Goal: Complete application form: Complete application form

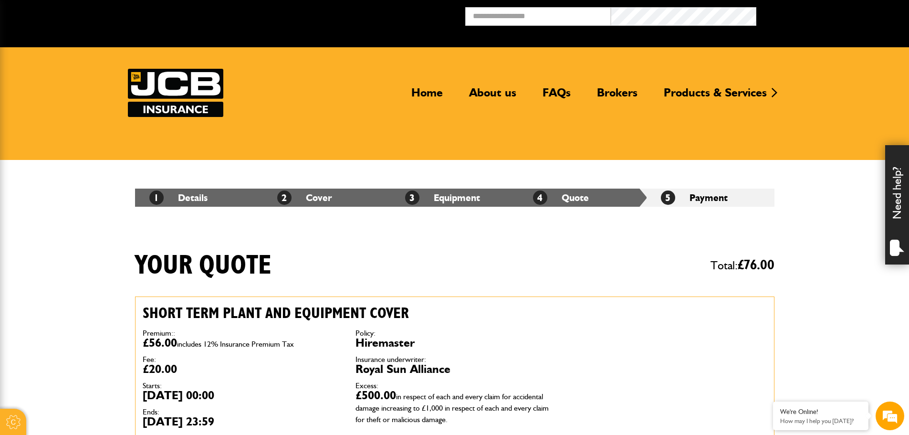
click at [891, 214] on div "Need help?" at bounding box center [897, 204] width 24 height 119
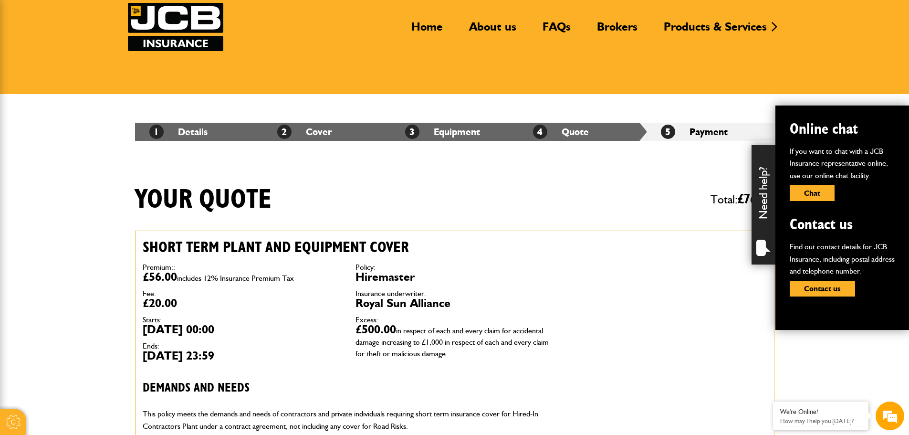
scroll to position [191, 0]
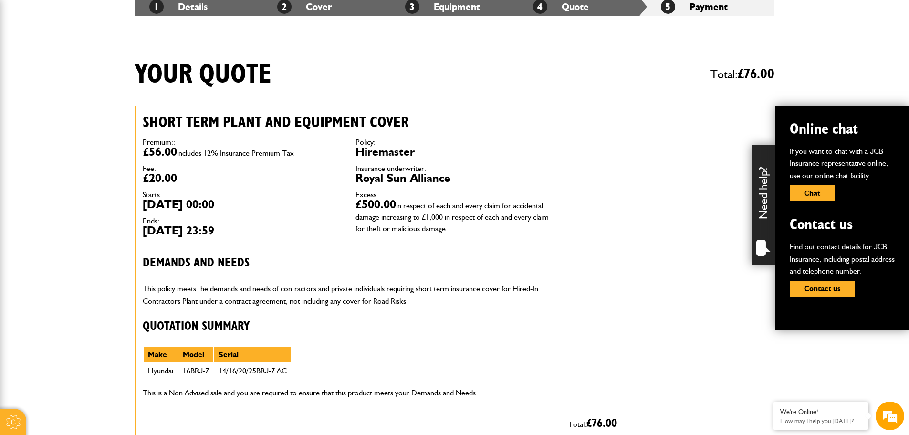
click at [764, 185] on div "Need help?" at bounding box center [764, 204] width 24 height 119
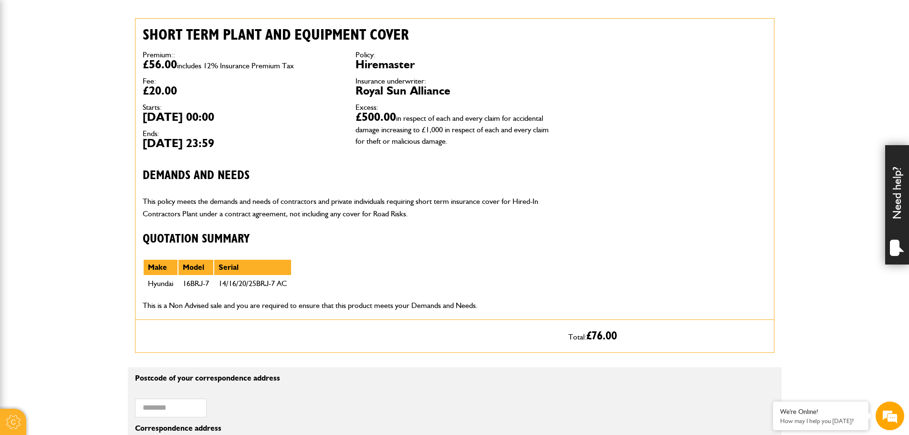
scroll to position [286, 0]
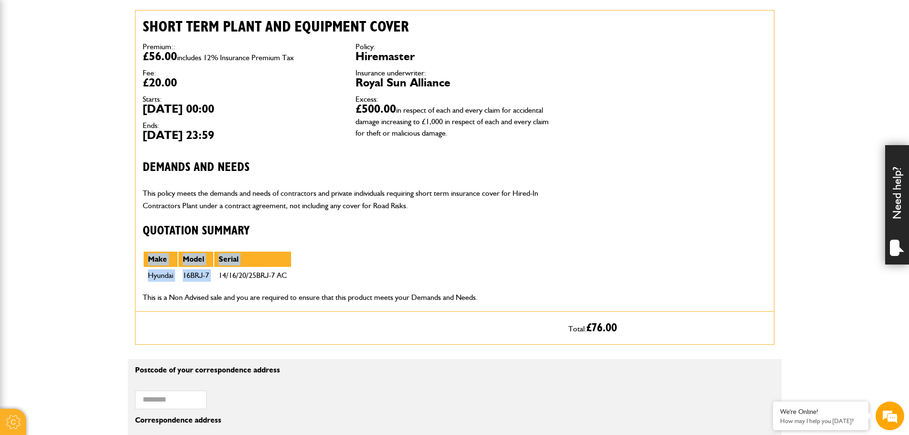
drag, startPoint x: 218, startPoint y: 275, endPoint x: 315, endPoint y: 260, distance: 98.5
click at [315, 260] on div "Short term plant and equipment cover Premium:: £56.00 includes 12% Insurance Pr…" at bounding box center [349, 160] width 426 height 301
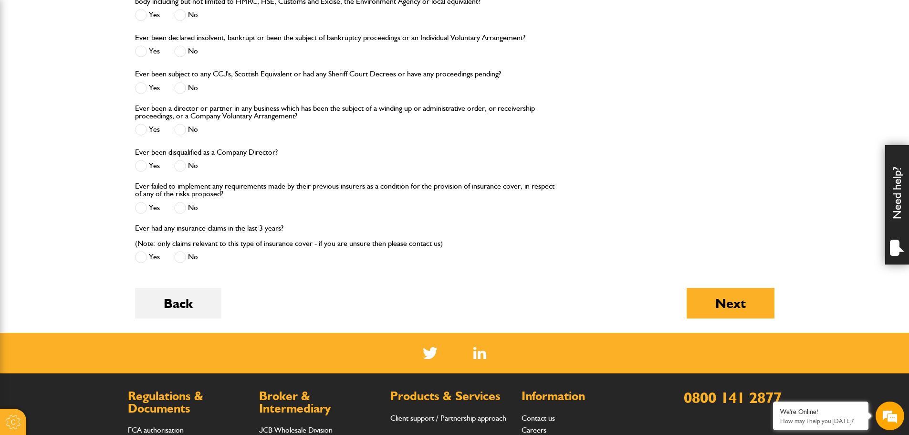
scroll to position [1193, 0]
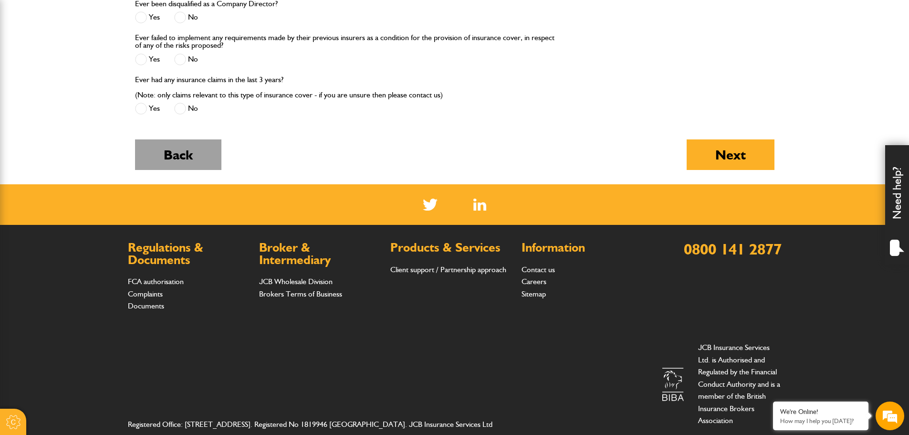
click at [191, 154] on button "Back" at bounding box center [178, 154] width 86 height 31
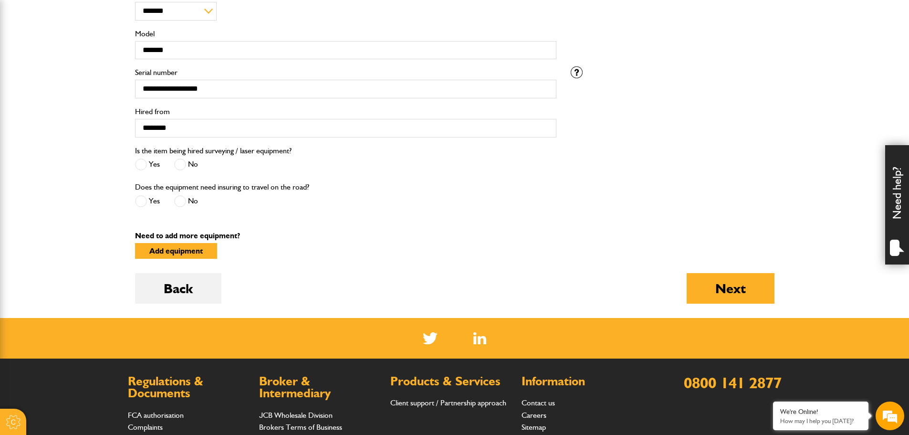
scroll to position [334, 0]
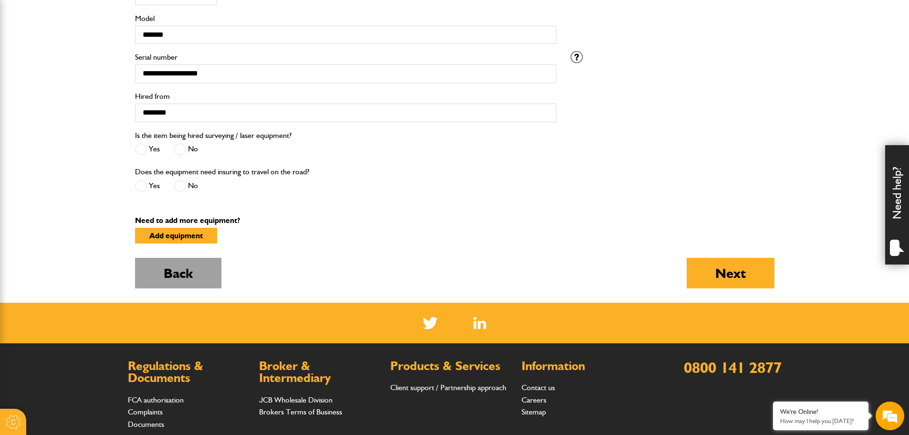
click at [186, 278] on button "Back" at bounding box center [178, 273] width 86 height 31
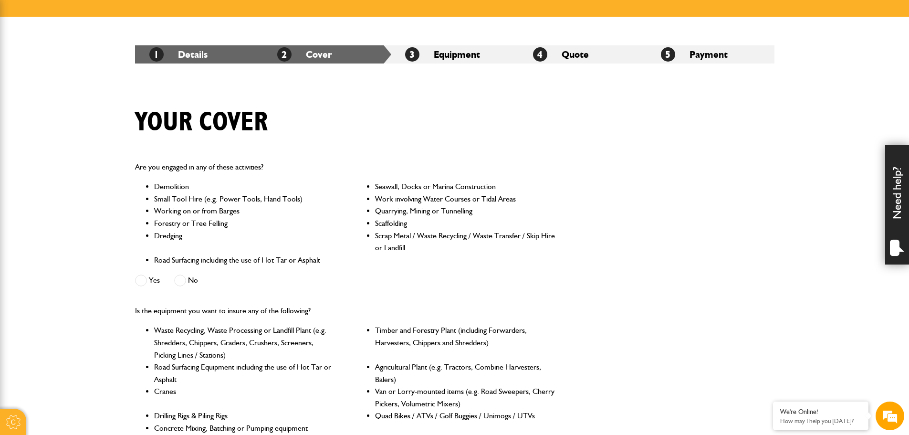
scroll to position [573, 0]
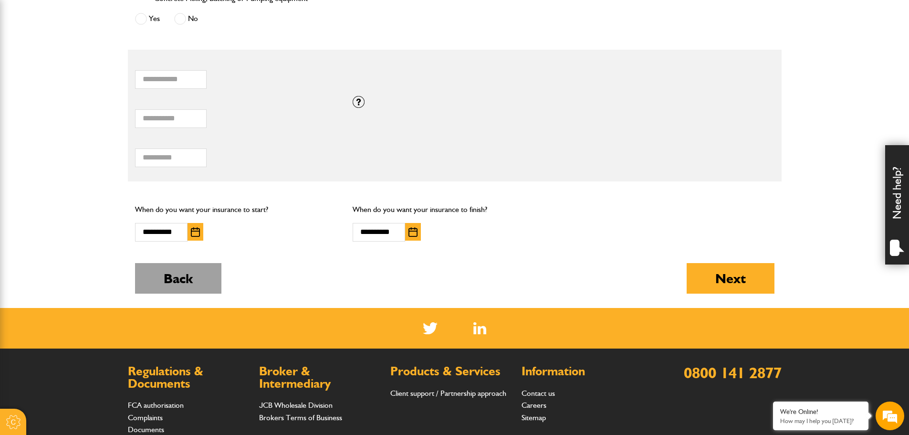
click at [153, 279] on button "Back" at bounding box center [178, 278] width 86 height 31
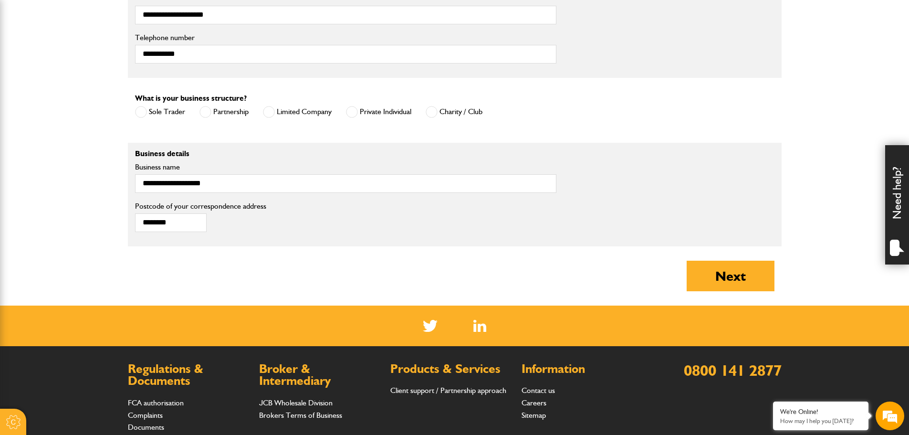
scroll to position [745, 0]
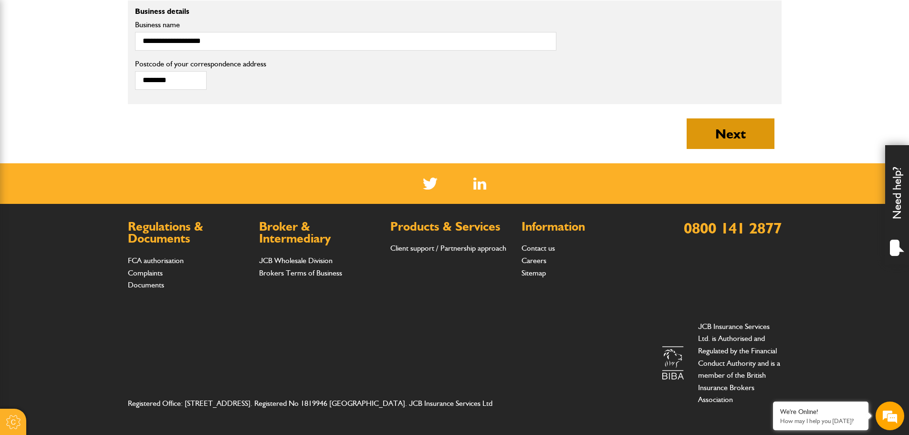
click at [717, 135] on button "Next" at bounding box center [731, 133] width 88 height 31
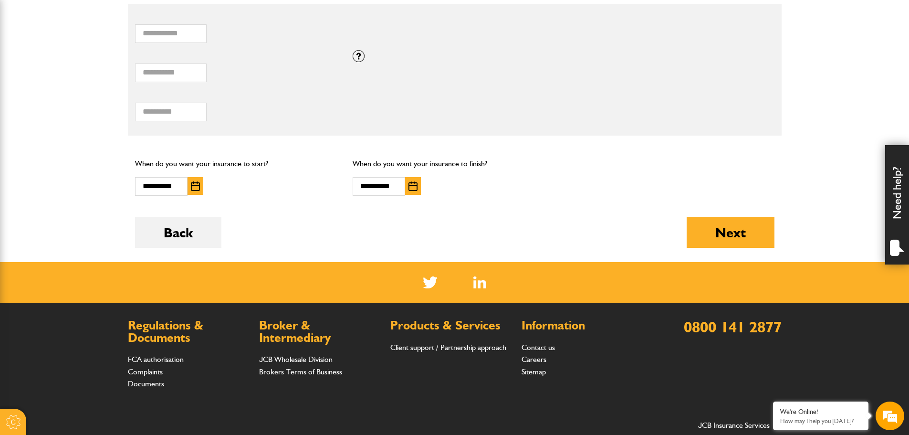
scroll to position [620, 0]
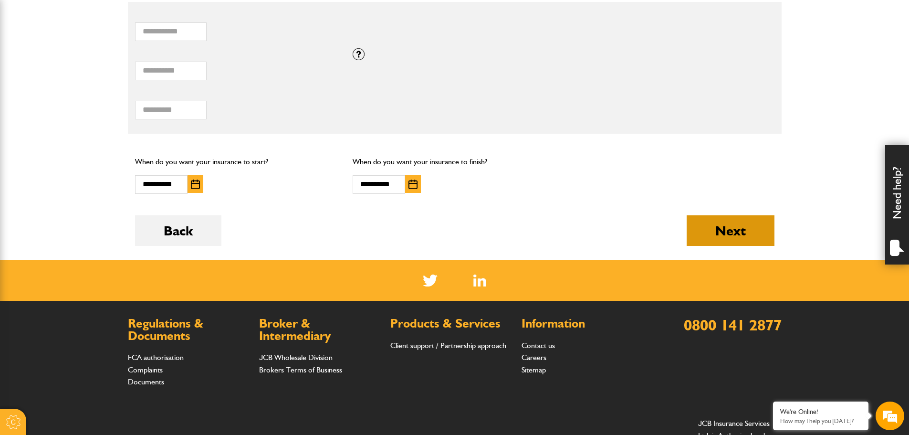
click at [708, 223] on button "Next" at bounding box center [731, 230] width 88 height 31
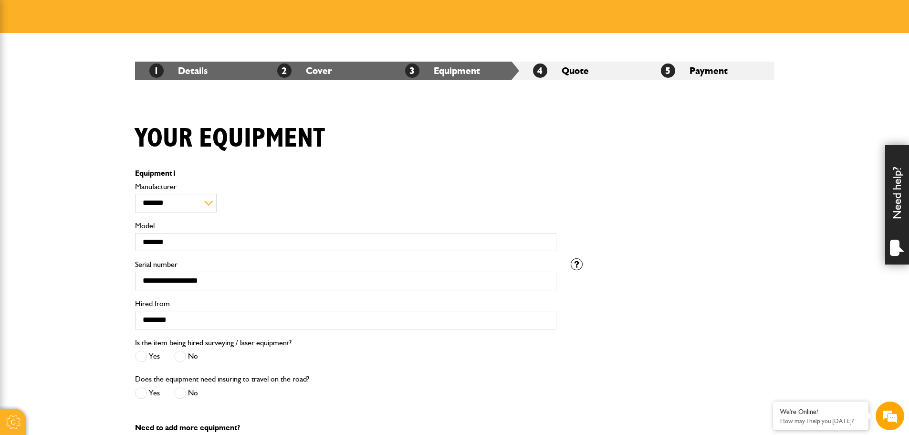
scroll to position [191, 0]
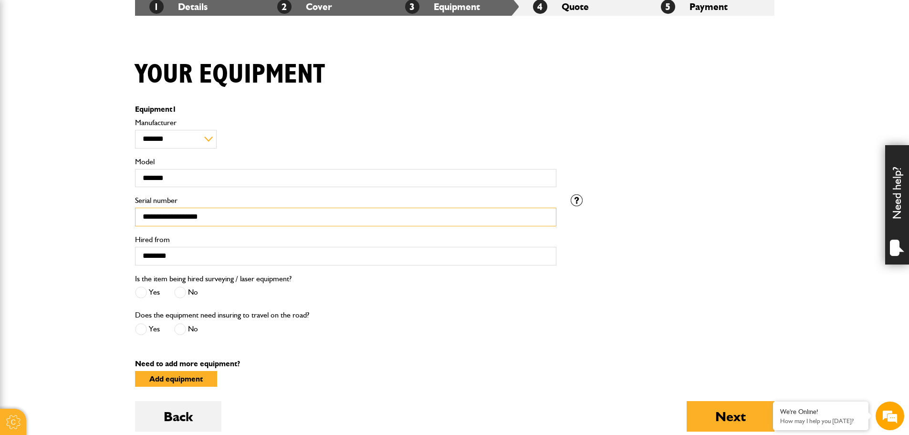
click at [246, 216] on input "**********" at bounding box center [345, 217] width 421 height 19
click at [246, 217] on input "**********" at bounding box center [345, 217] width 421 height 19
click at [245, 256] on input "********" at bounding box center [345, 256] width 421 height 19
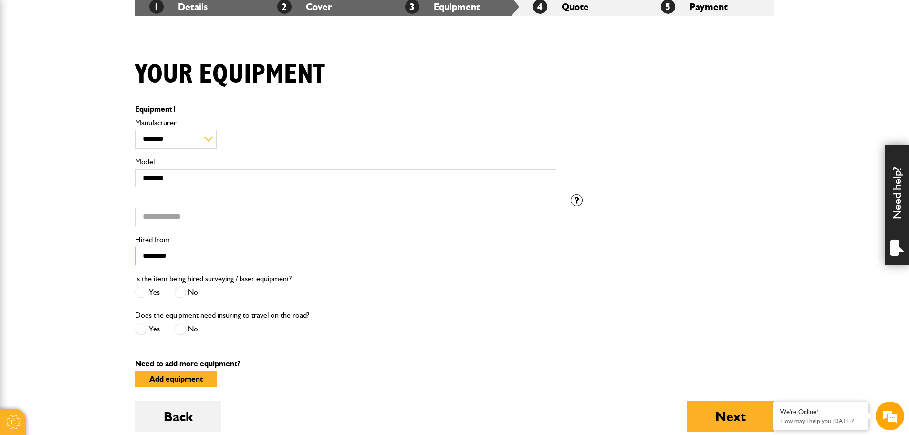
click at [245, 256] on input "********" at bounding box center [345, 256] width 421 height 19
click at [58, 241] on body "Cookie Options You can control which cookies we use with the form below. Please…" at bounding box center [454, 263] width 909 height 908
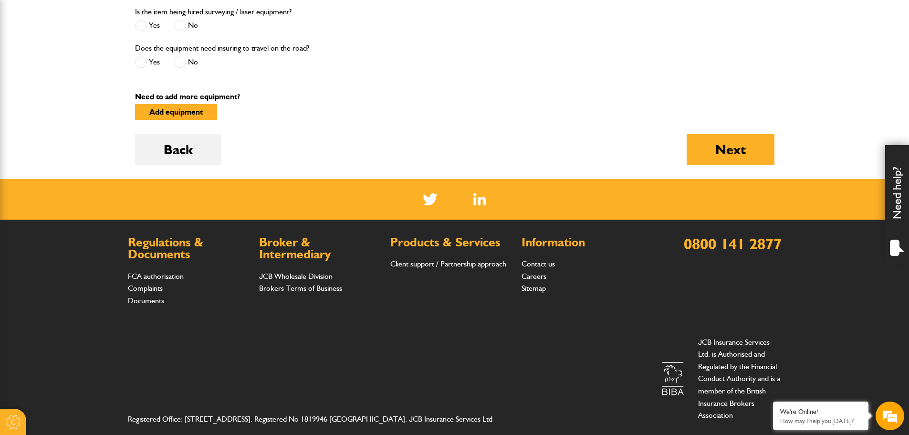
scroll to position [474, 0]
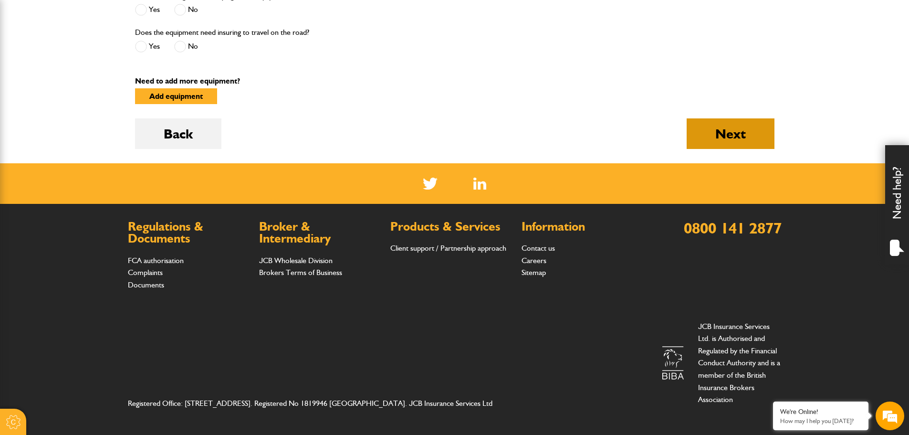
click at [707, 136] on button "Next" at bounding box center [731, 133] width 88 height 31
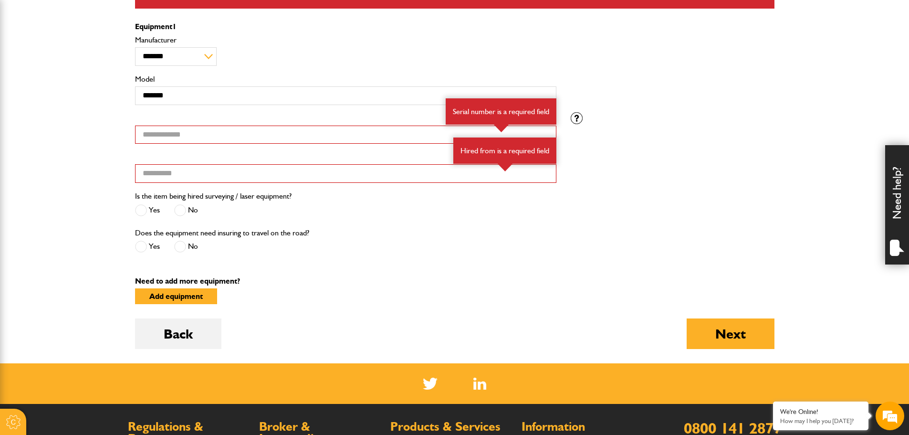
click at [625, 150] on div "Serial number Serial number is a required field Hired from Hired from is a requ…" at bounding box center [455, 151] width 654 height 78
click at [308, 134] on input "Serial number" at bounding box center [345, 135] width 421 height 19
click at [335, 237] on div "Does the equipment need insuring to travel on the road? Yes No" at bounding box center [346, 245] width 436 height 36
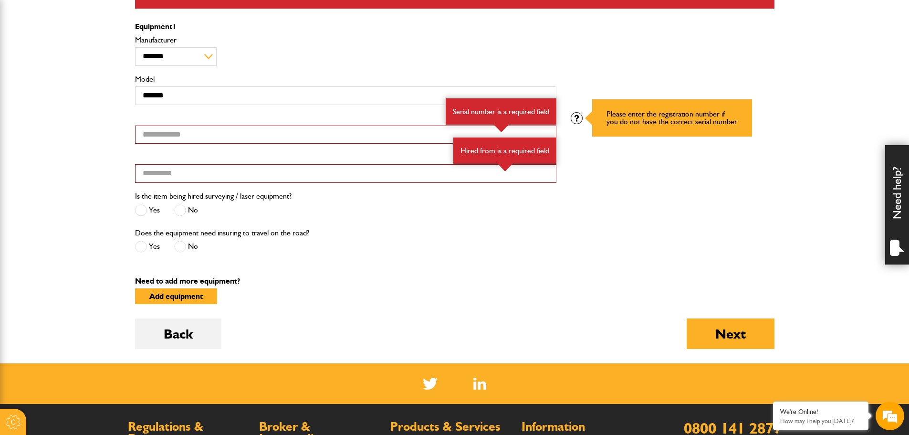
click at [580, 117] on div at bounding box center [577, 118] width 12 height 12
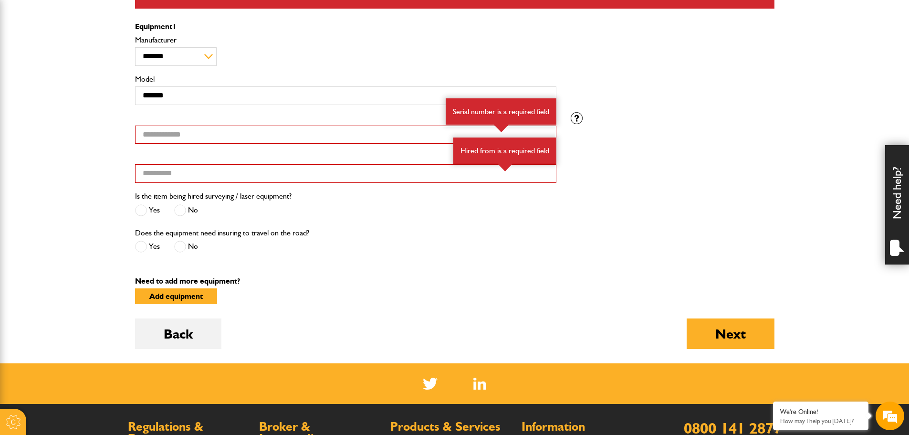
click at [695, 112] on div "Please enter the registration number if you do not have the correct serial numb…" at bounding box center [673, 118] width 218 height 12
click at [695, 113] on div "Please enter the registration number if you do not have the correct serial numb…" at bounding box center [673, 118] width 218 height 12
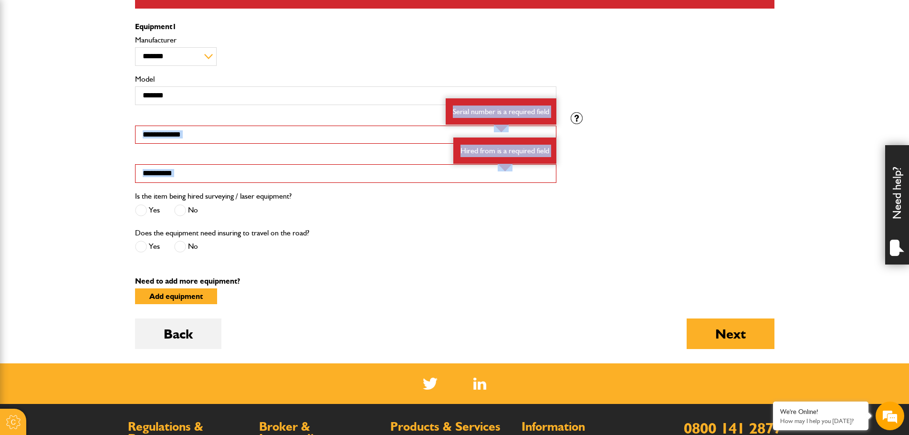
drag, startPoint x: 694, startPoint y: 112, endPoint x: 639, endPoint y: 185, distance: 91.6
click at [713, 181] on fieldset "**********" at bounding box center [455, 143] width 654 height 240
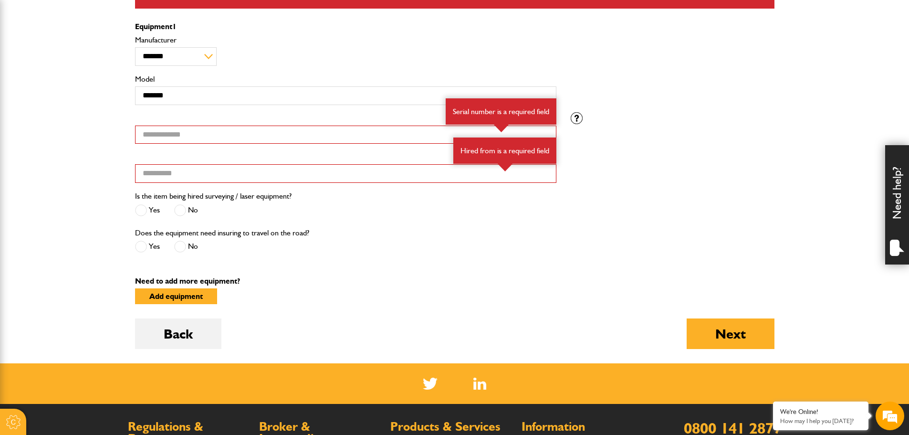
click at [392, 219] on div "Is the item being hired surveying / laser equipment? Yes No" at bounding box center [346, 208] width 436 height 36
click at [621, 153] on div "Serial number Serial number is a required field Hired from Hired from is a requ…" at bounding box center [455, 151] width 654 height 78
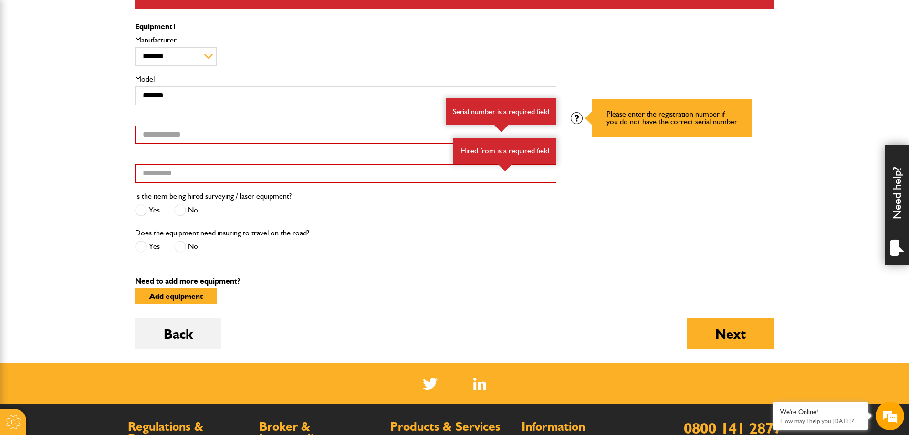
click at [575, 119] on div at bounding box center [577, 118] width 12 height 12
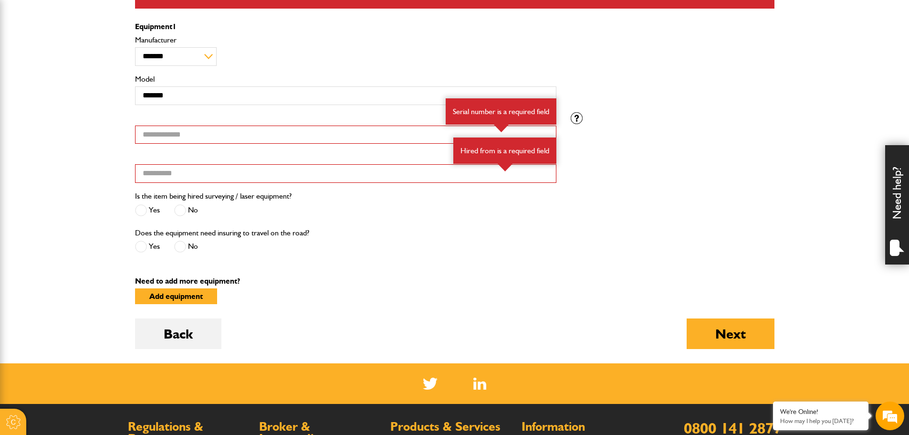
click at [617, 116] on div "Please enter the registration number if you do not have the correct serial numb…" at bounding box center [673, 118] width 218 height 12
drag, startPoint x: 617, startPoint y: 116, endPoint x: 610, endPoint y: 114, distance: 7.1
click at [617, 116] on div "Please enter the registration number if you do not have the correct serial numb…" at bounding box center [673, 118] width 218 height 12
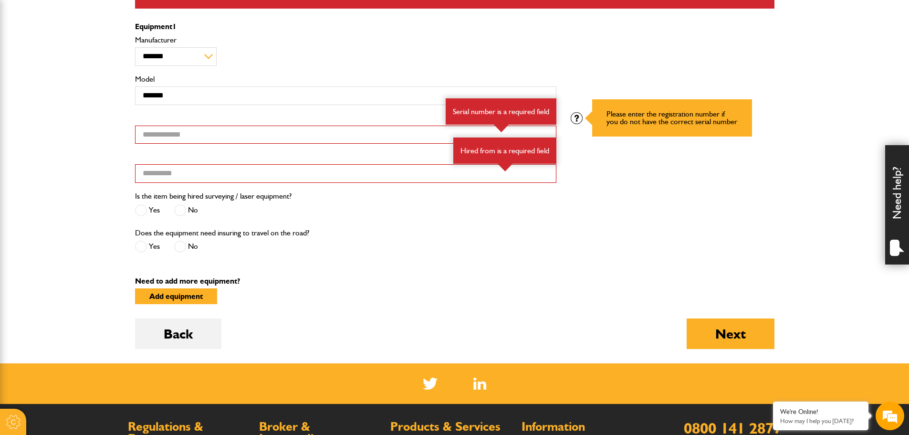
click at [580, 116] on div at bounding box center [577, 118] width 12 height 12
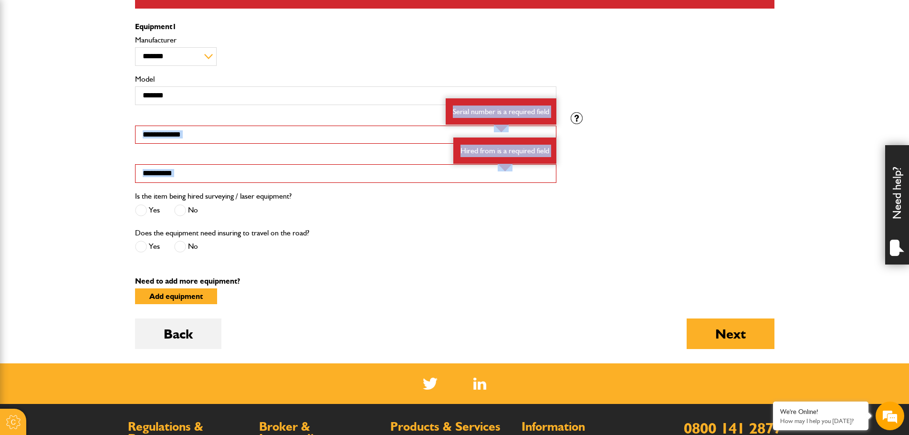
drag, startPoint x: 607, startPoint y: 111, endPoint x: 726, endPoint y: 121, distance: 119.7
click at [726, 121] on fieldset "**********" at bounding box center [455, 143] width 654 height 240
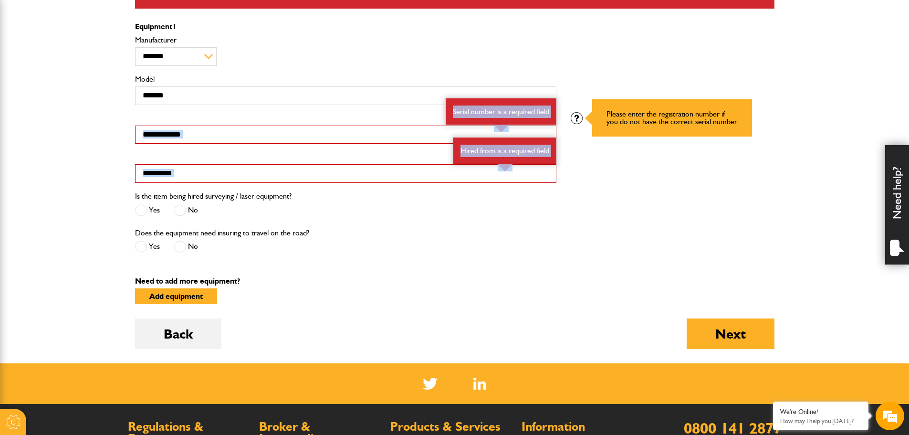
click at [578, 119] on div at bounding box center [577, 118] width 12 height 12
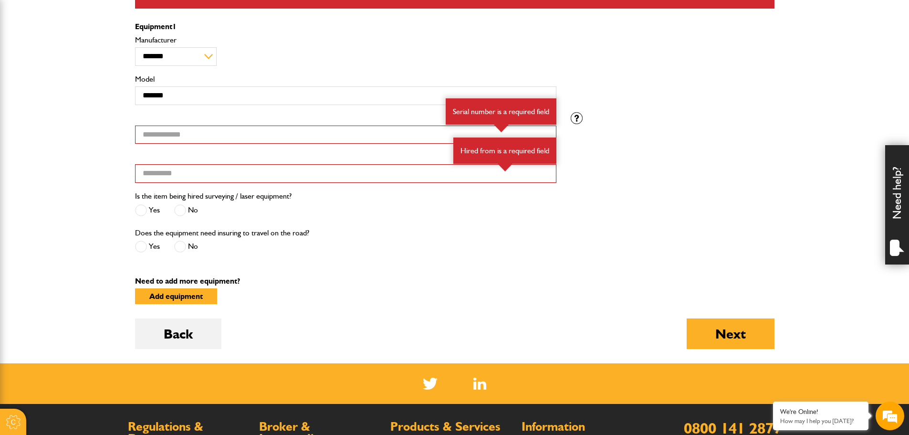
click at [651, 114] on div "Please enter the registration number if you do not have the correct serial numb…" at bounding box center [673, 118] width 218 height 12
drag, startPoint x: 651, startPoint y: 114, endPoint x: 683, endPoint y: 120, distance: 33.0
click at [683, 120] on div "Please enter the registration number if you do not have the correct serial numb…" at bounding box center [673, 118] width 218 height 12
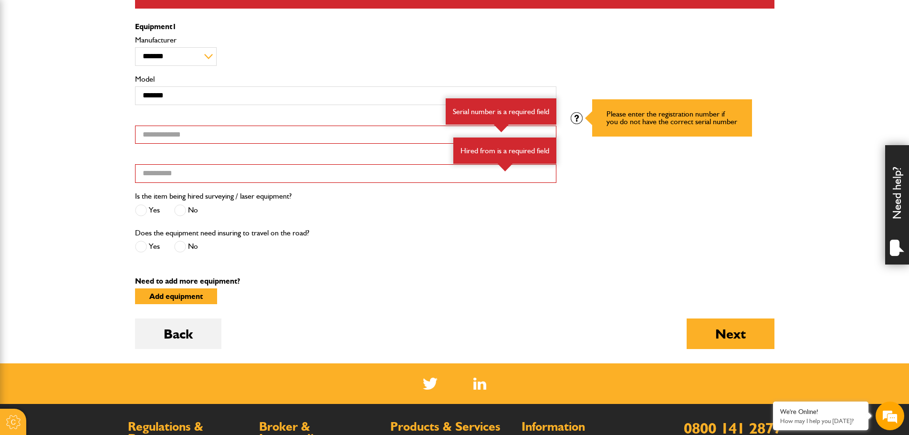
click at [579, 117] on div at bounding box center [577, 118] width 12 height 12
click at [577, 115] on div at bounding box center [577, 118] width 12 height 12
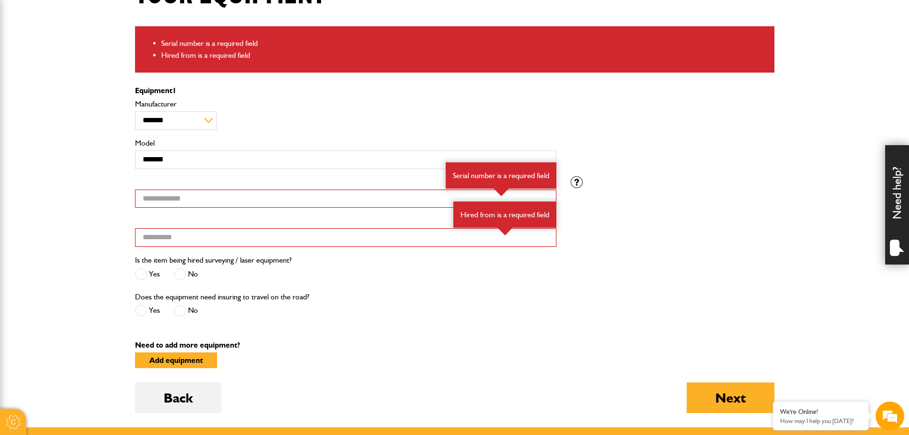
scroll to position [286, 0]
